Goal: Check status: Check status

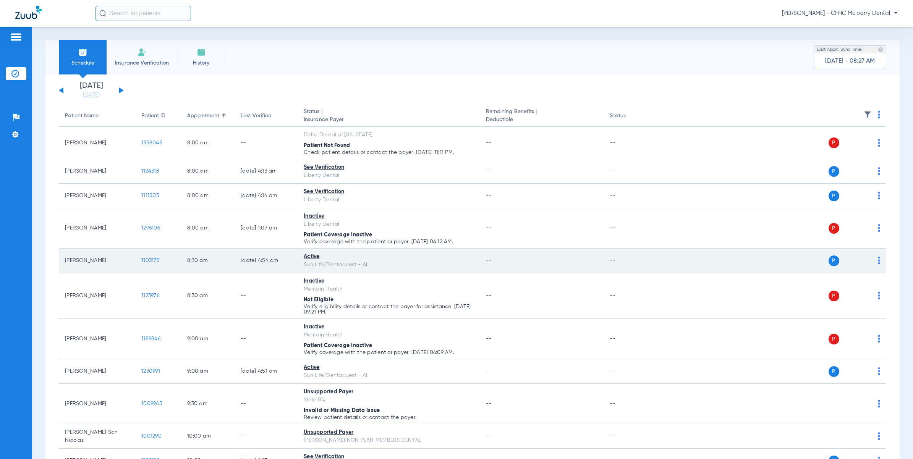
click at [152, 260] on span "1103175" at bounding box center [150, 260] width 18 height 5
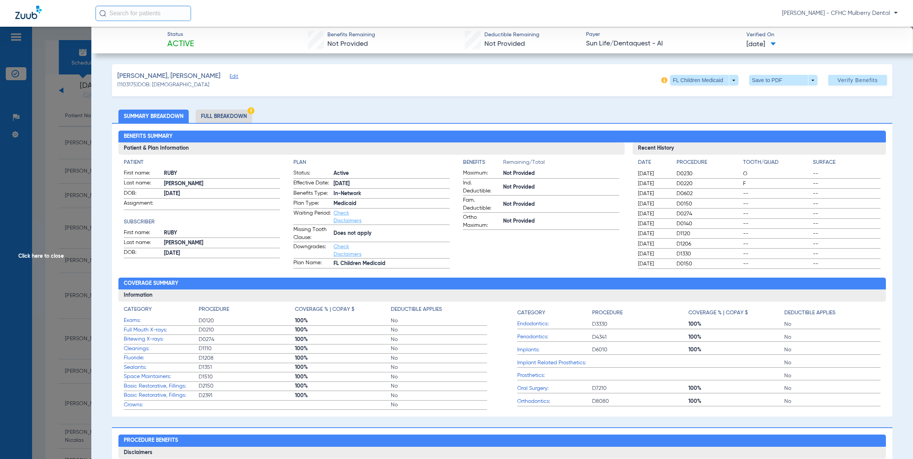
click at [21, 149] on span "Click here to close" at bounding box center [45, 256] width 91 height 459
